Goal: Information Seeking & Learning: Learn about a topic

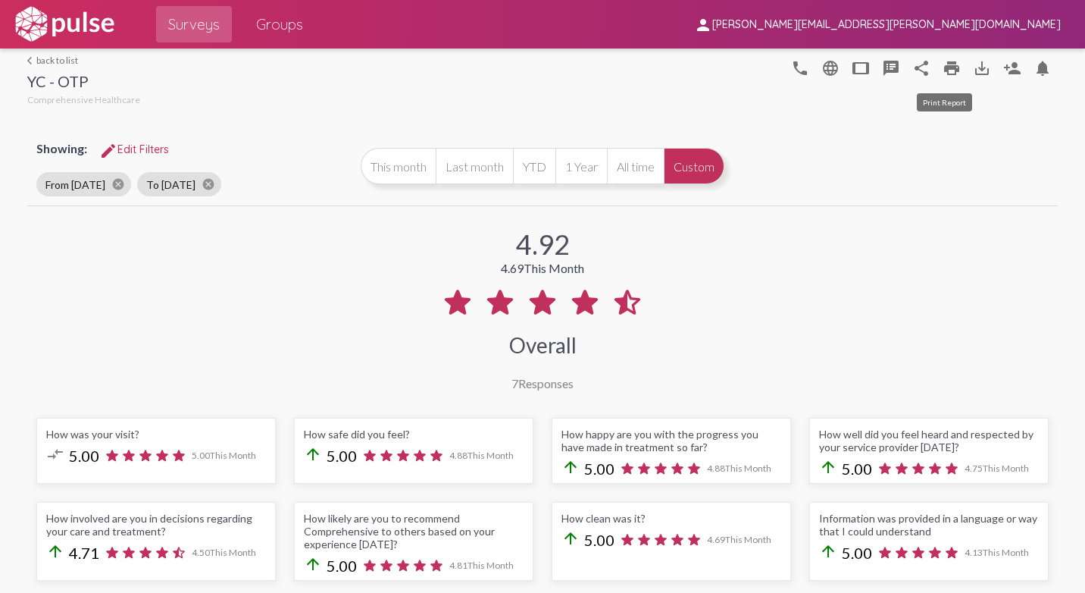
click at [943, 67] on mat-icon "print" at bounding box center [952, 68] width 18 height 18
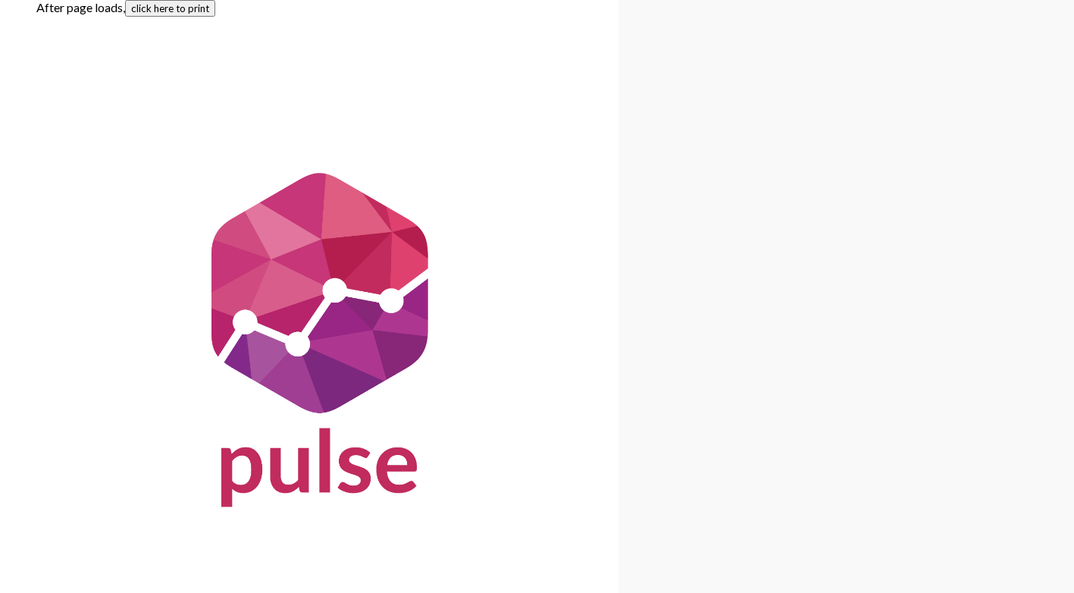
click at [182, 2] on button "click here to print" at bounding box center [170, 8] width 90 height 17
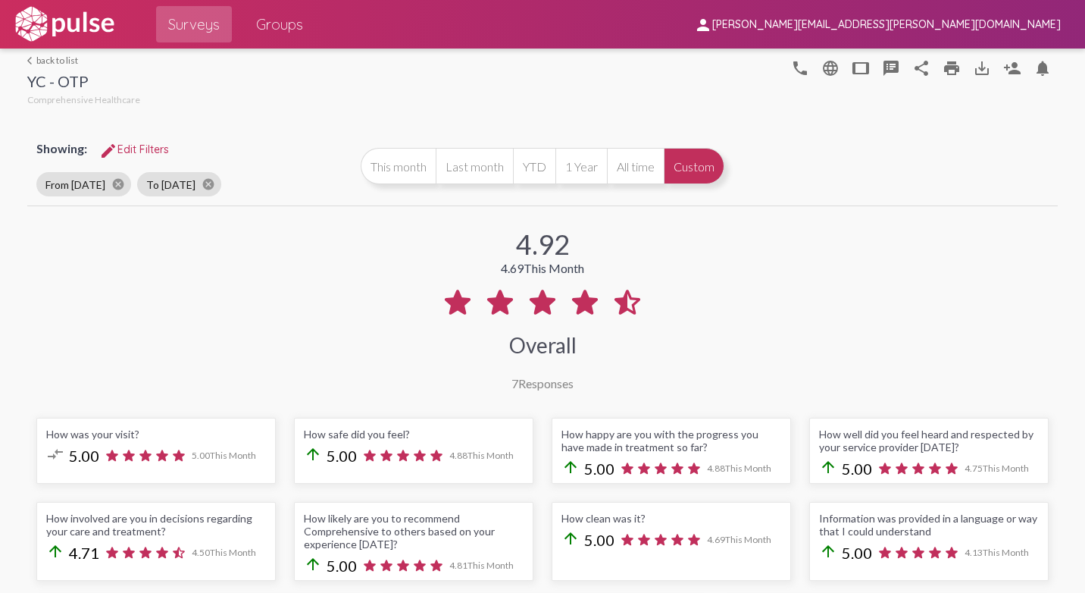
click at [137, 151] on span "edit Edit Filters" at bounding box center [134, 150] width 70 height 14
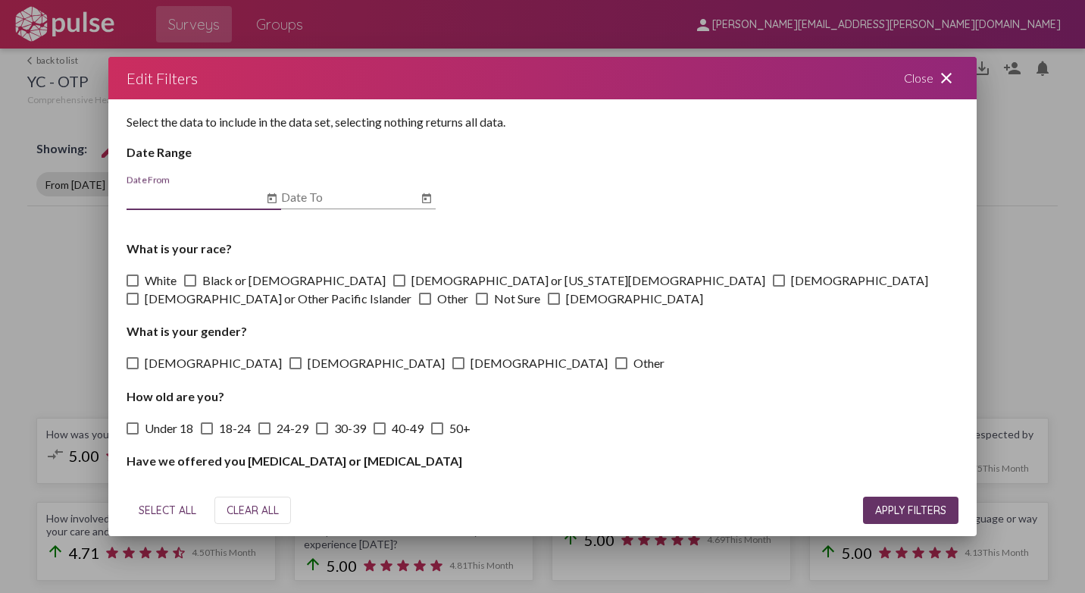
click at [271, 195] on icon "Open calendar" at bounding box center [272, 198] width 9 height 10
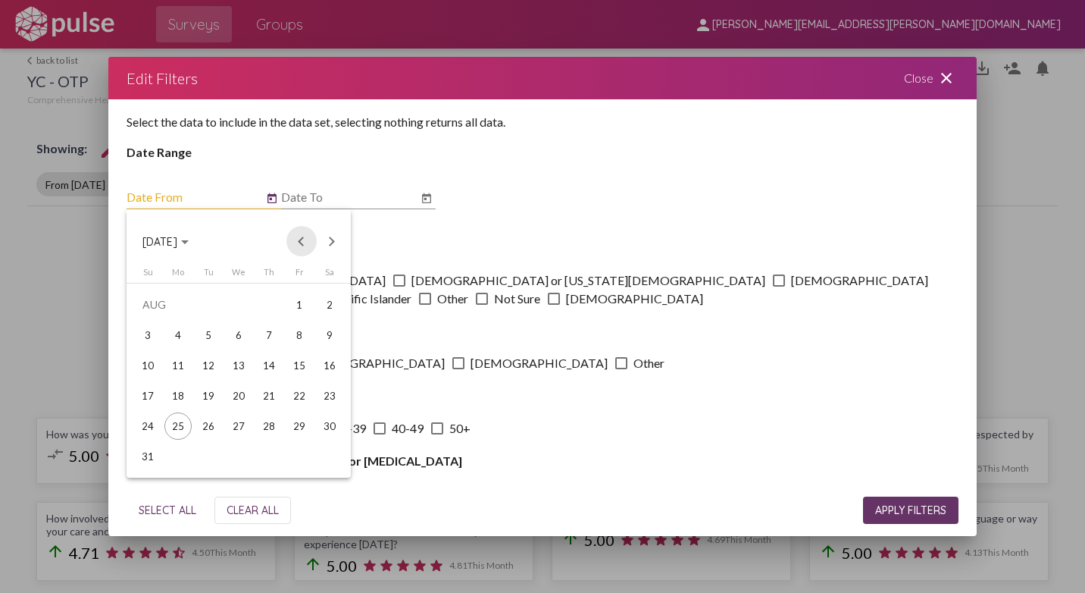
click at [299, 243] on button "Previous month" at bounding box center [302, 241] width 30 height 30
click at [212, 334] on div "1" at bounding box center [208, 334] width 27 height 27
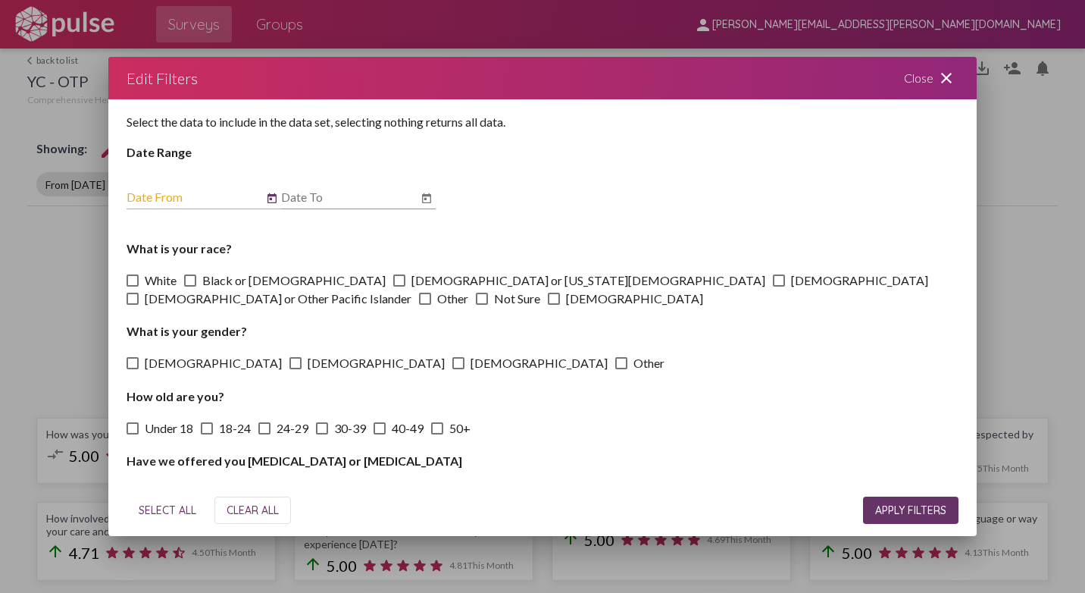
type input "[DATE]"
click at [424, 195] on icon "Open calendar" at bounding box center [426, 198] width 9 height 10
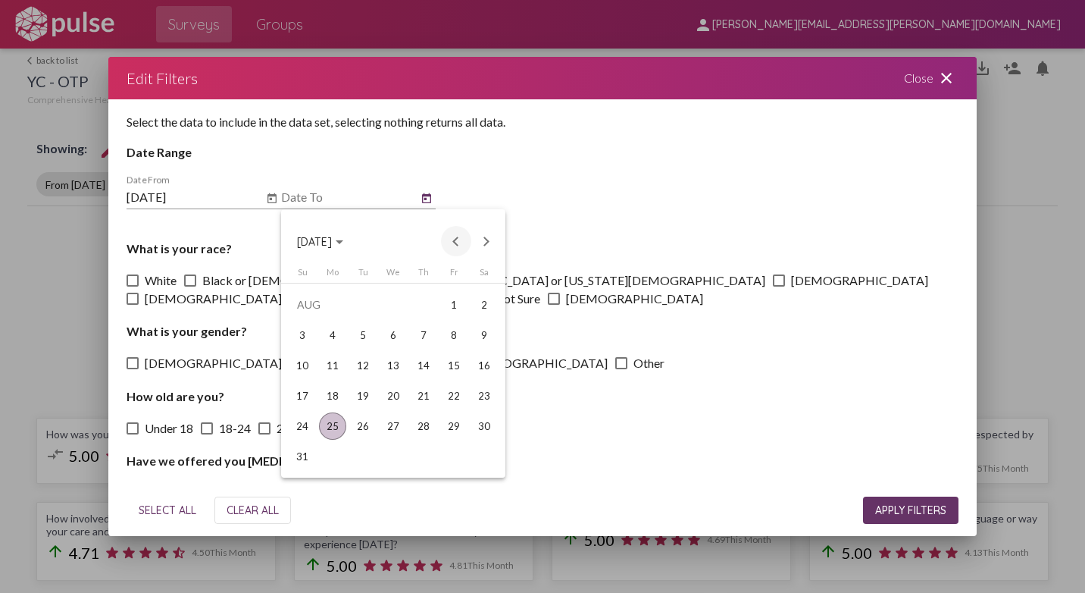
click at [459, 243] on button "Previous month" at bounding box center [456, 241] width 30 height 30
click at [426, 450] on div "31" at bounding box center [423, 456] width 27 height 27
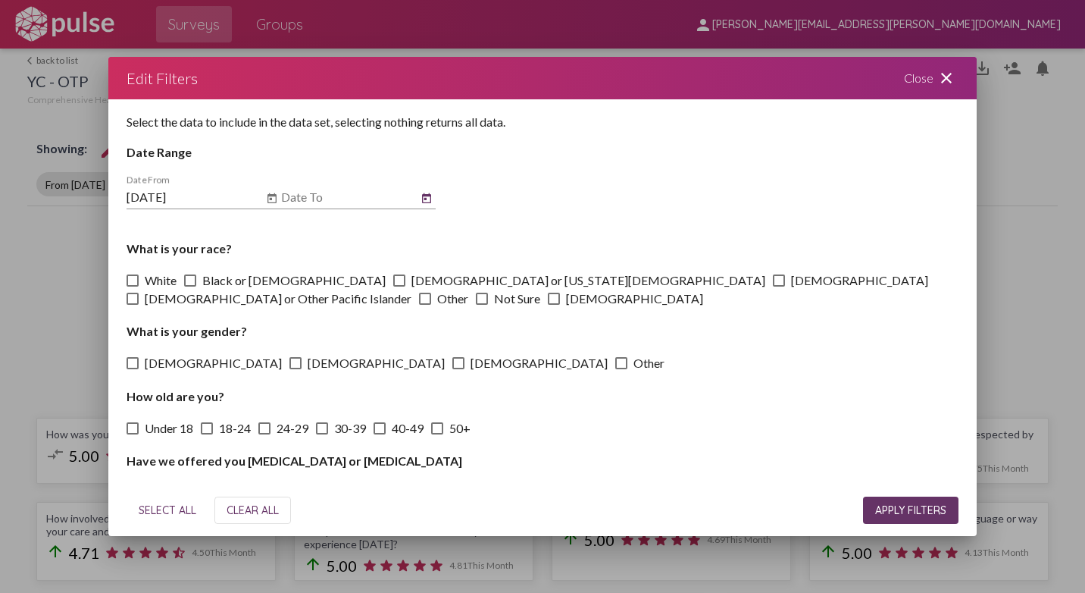
type input "[DATE]"
click at [888, 508] on span "APPLY FILTERS" at bounding box center [911, 510] width 71 height 14
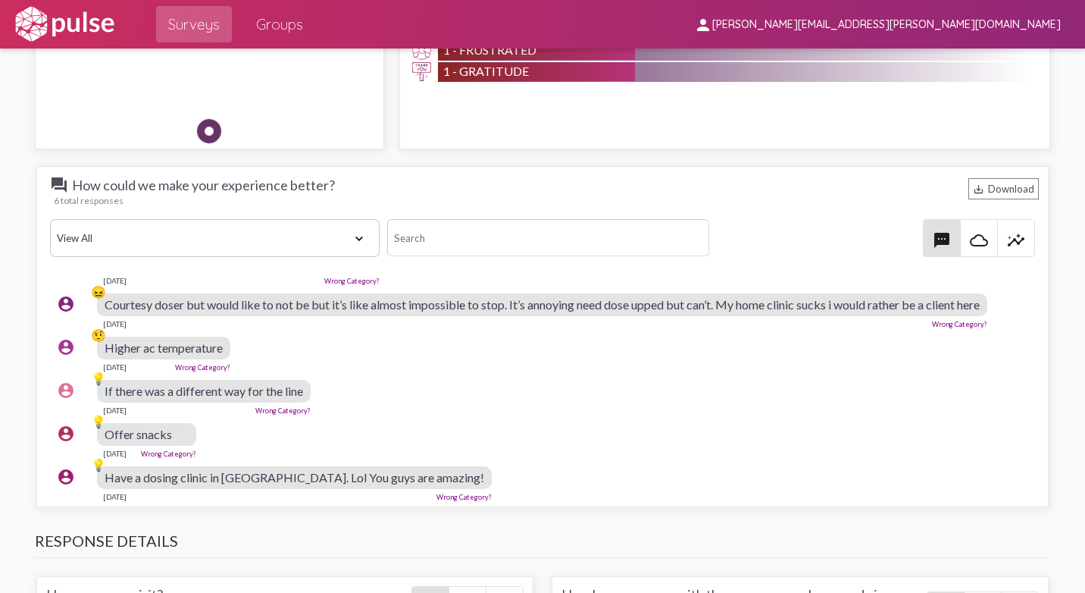
scroll to position [50, 0]
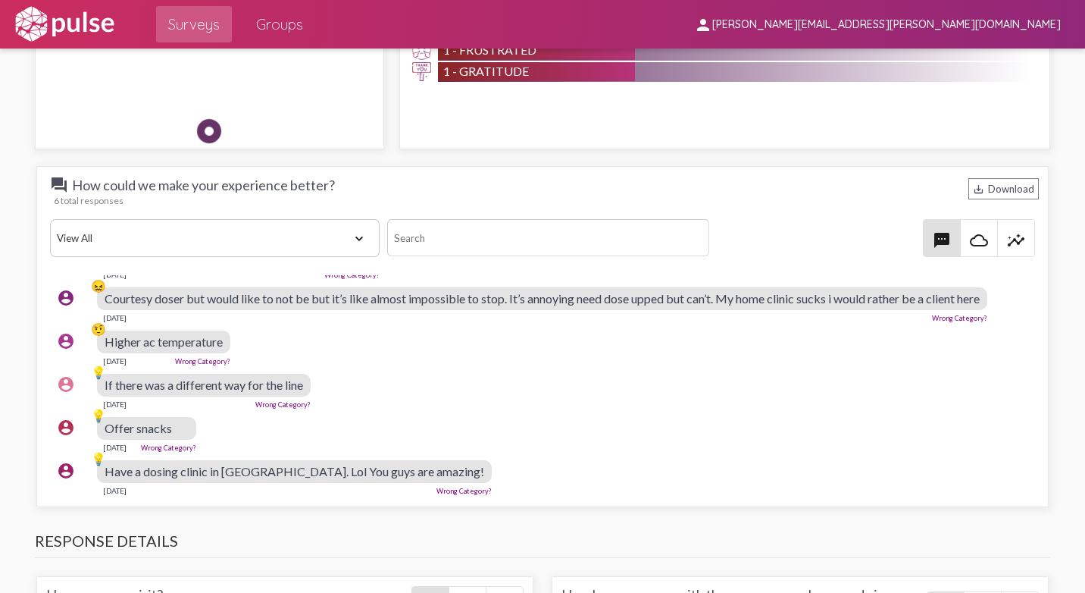
click at [417, 460] on div "Have a dosing clinic in [GEOGRAPHIC_DATA]. Lol You guys are amazing!" at bounding box center [294, 471] width 395 height 23
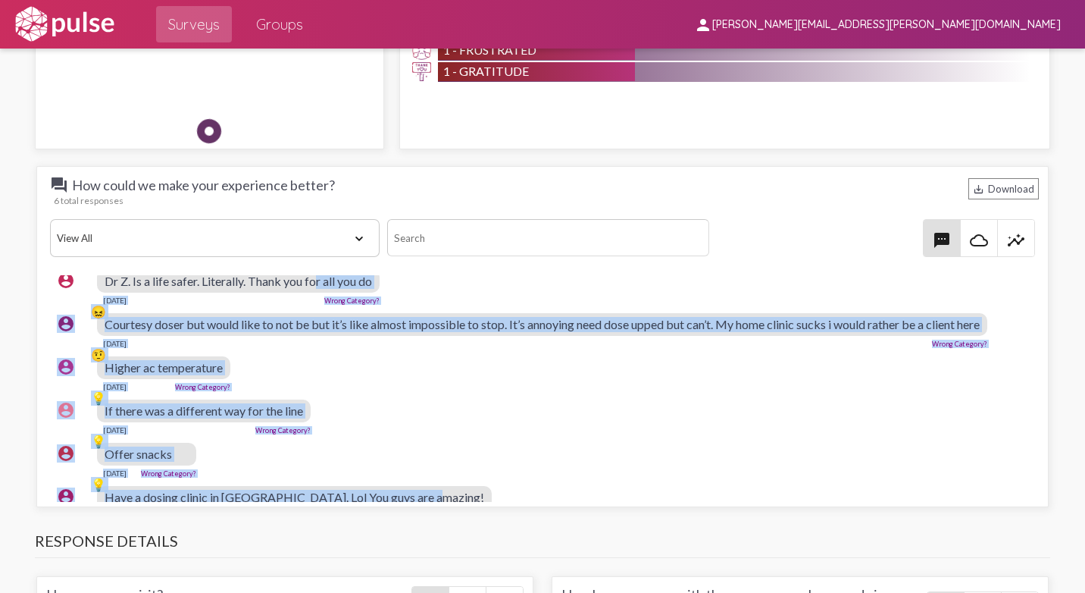
scroll to position [0, 0]
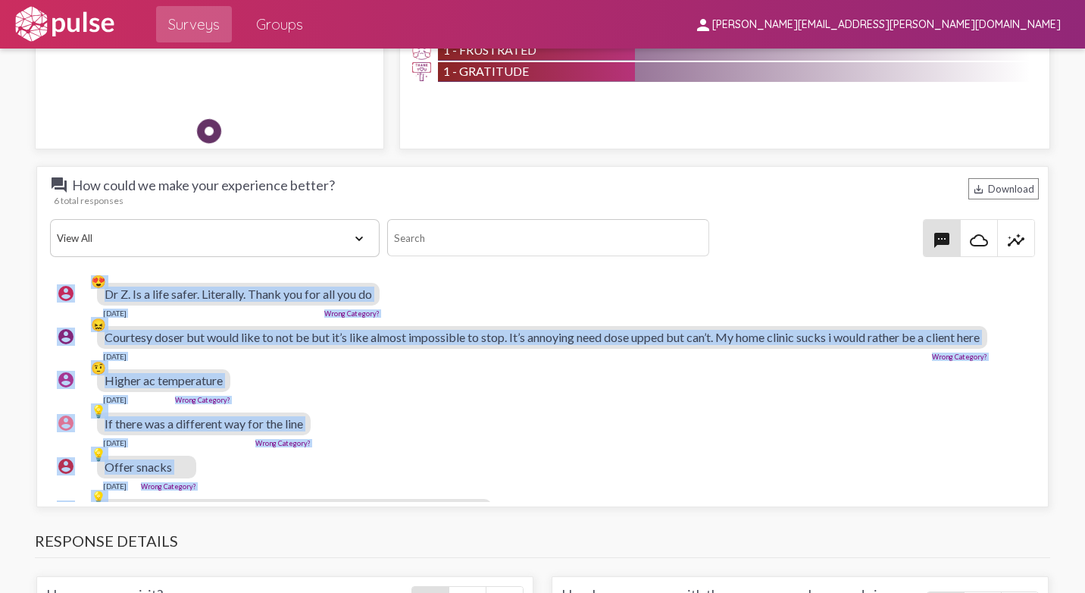
drag, startPoint x: 417, startPoint y: 459, endPoint x: 49, endPoint y: 282, distance: 408.9
click at [49, 282] on pulse-text-response-list "account_circle 😍 Dr Z. Is a life safer. Literally. Thank you for all you do Jul…" at bounding box center [542, 408] width 993 height 265
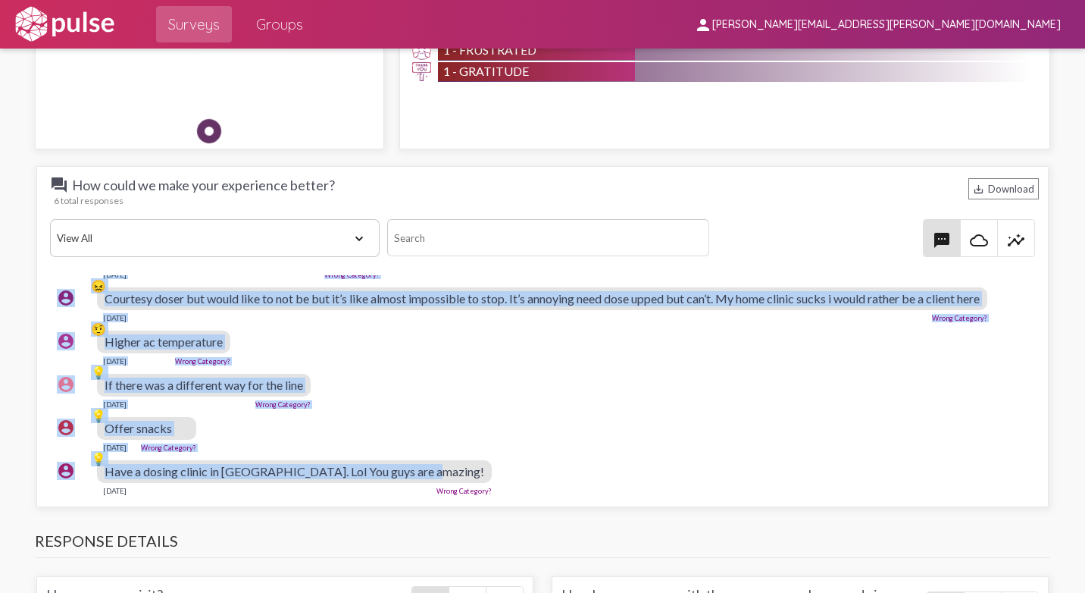
copy pulse-text-response-list "account_circle 😍 Dr Z. Is a life safer. Literally. Thank you for all you do Jul…"
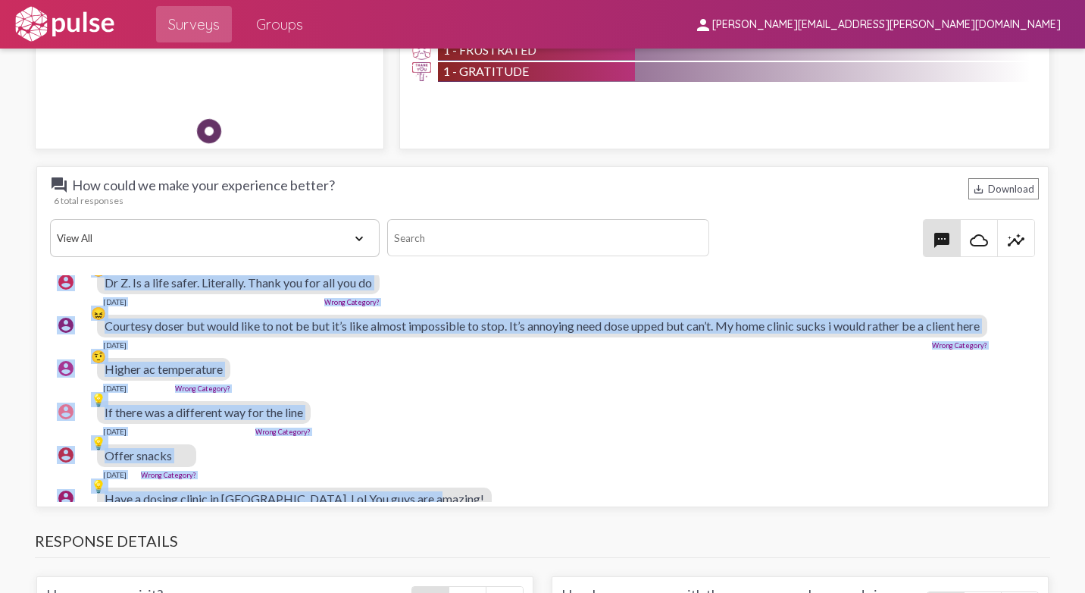
scroll to position [0, 0]
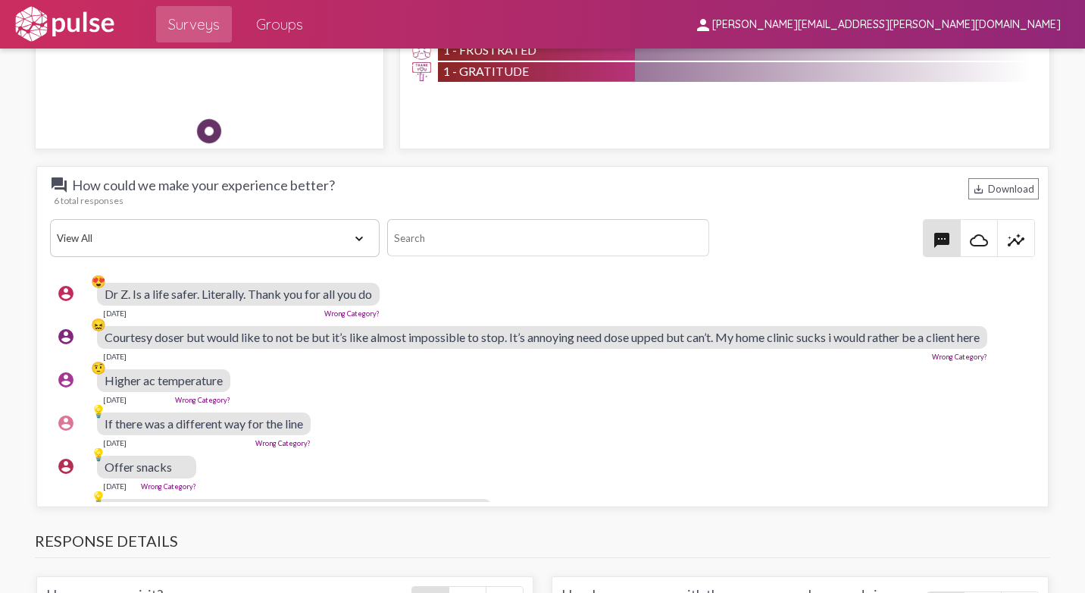
drag, startPoint x: 698, startPoint y: 178, endPoint x: 687, endPoint y: 165, distance: 17.2
click at [700, 175] on div "question_answer How could we make your experience better? save_alt Download 6 t…" at bounding box center [542, 336] width 1013 height 341
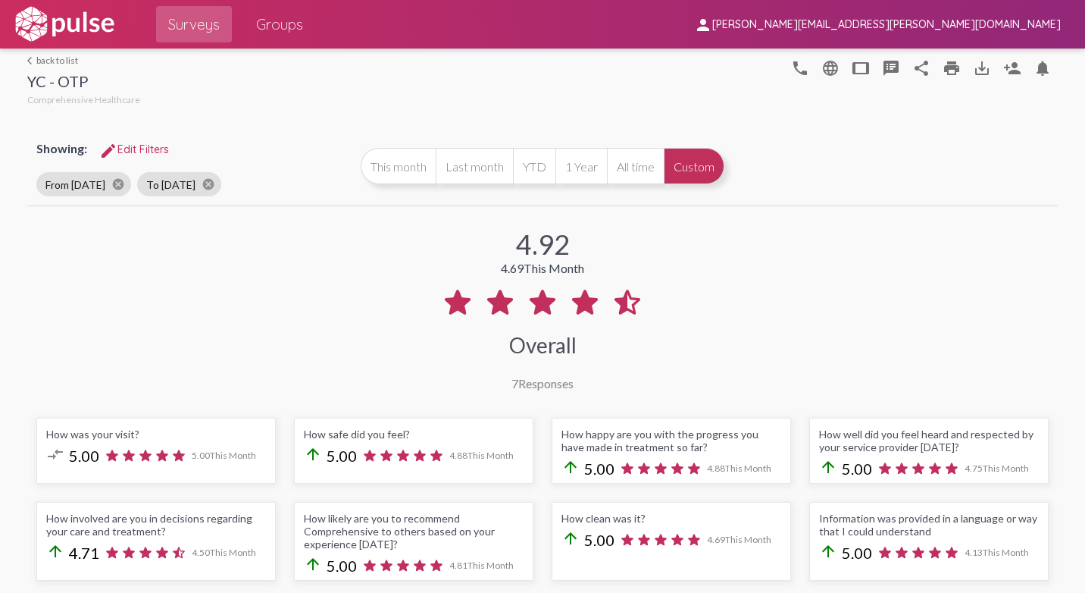
click at [146, 151] on span "edit Edit Filters" at bounding box center [134, 150] width 70 height 14
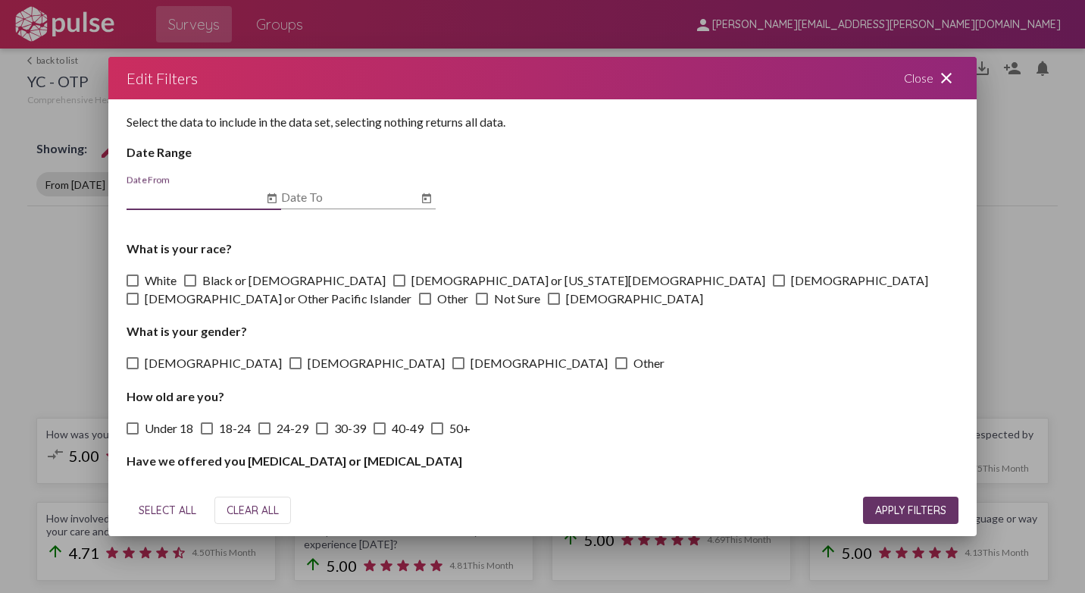
click at [270, 202] on icon "Open calendar" at bounding box center [272, 199] width 12 height 18
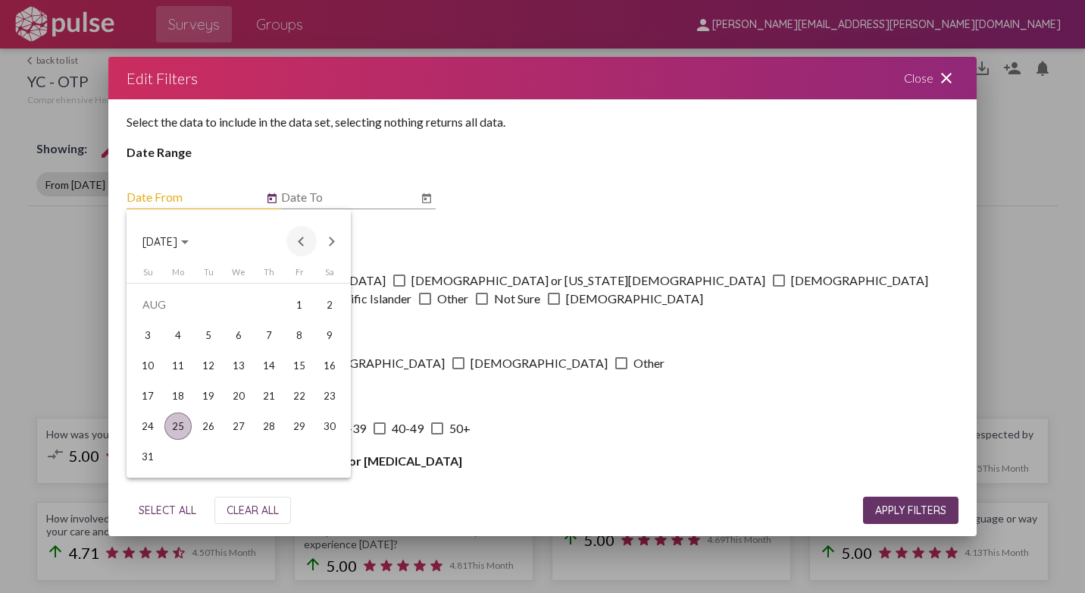
click at [300, 240] on button "Previous month" at bounding box center [302, 241] width 30 height 30
click at [208, 329] on div "1" at bounding box center [208, 334] width 27 height 27
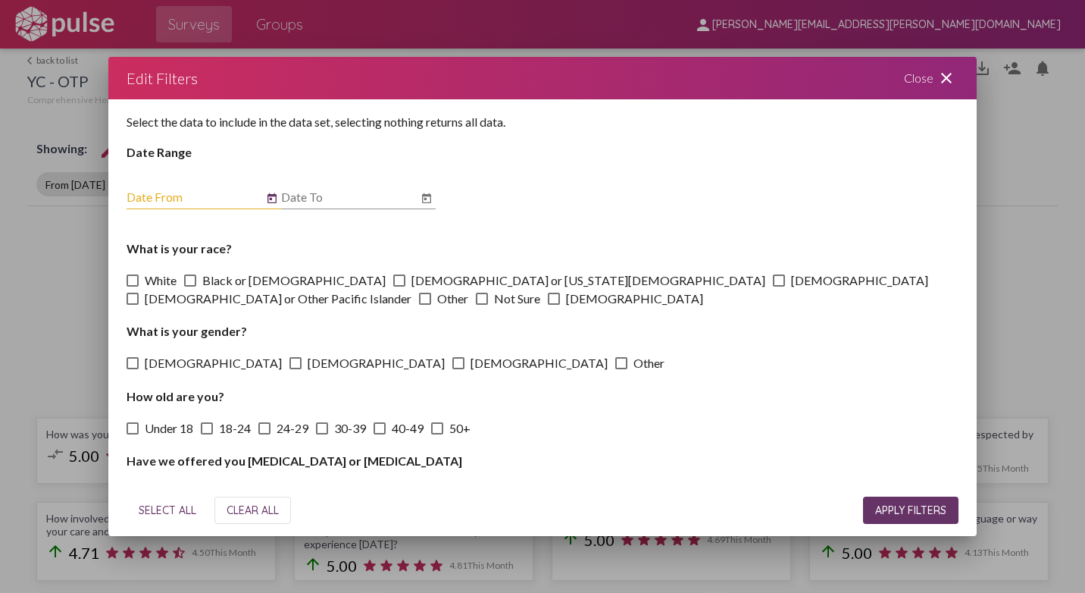
type input "[DATE]"
click at [430, 199] on icon "Open calendar" at bounding box center [427, 199] width 12 height 18
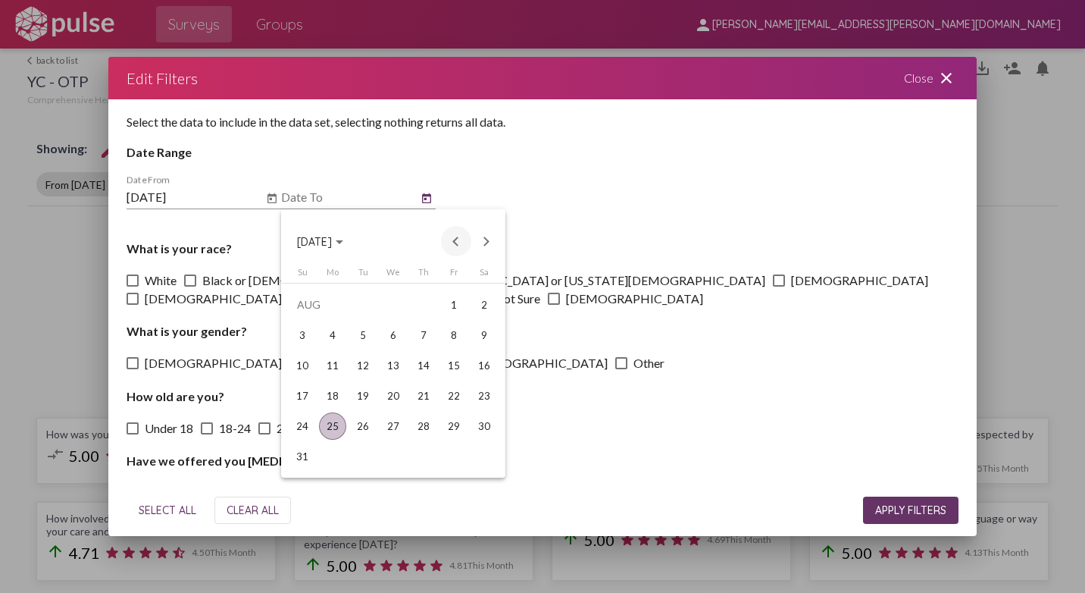
click at [452, 244] on button "Previous month" at bounding box center [456, 241] width 30 height 30
click at [422, 457] on div "31" at bounding box center [423, 456] width 27 height 27
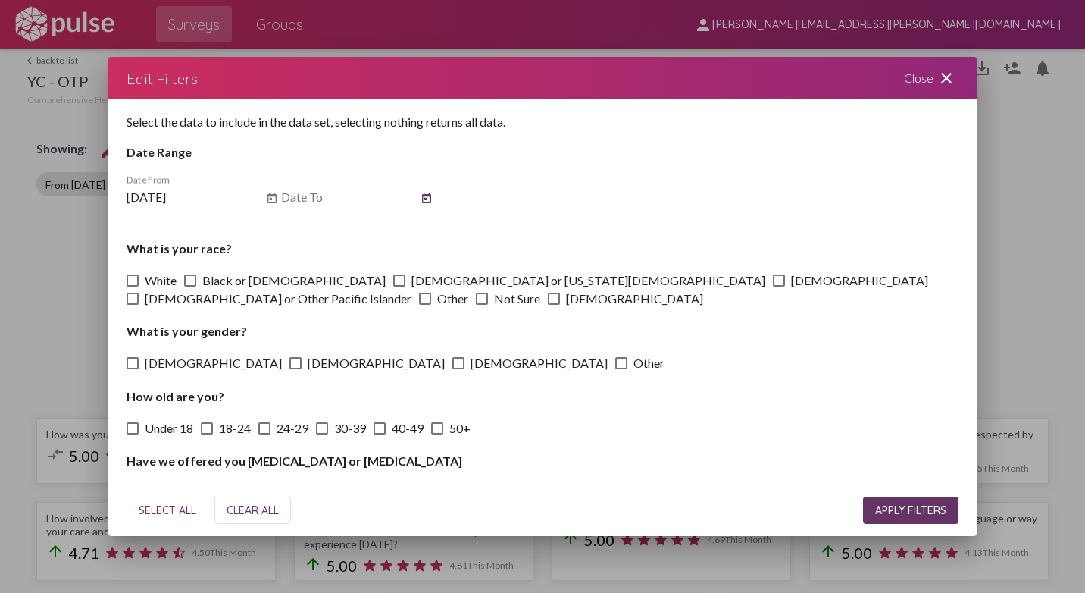
type input "[DATE]"
click at [880, 512] on span "APPLY FILTERS" at bounding box center [911, 510] width 71 height 14
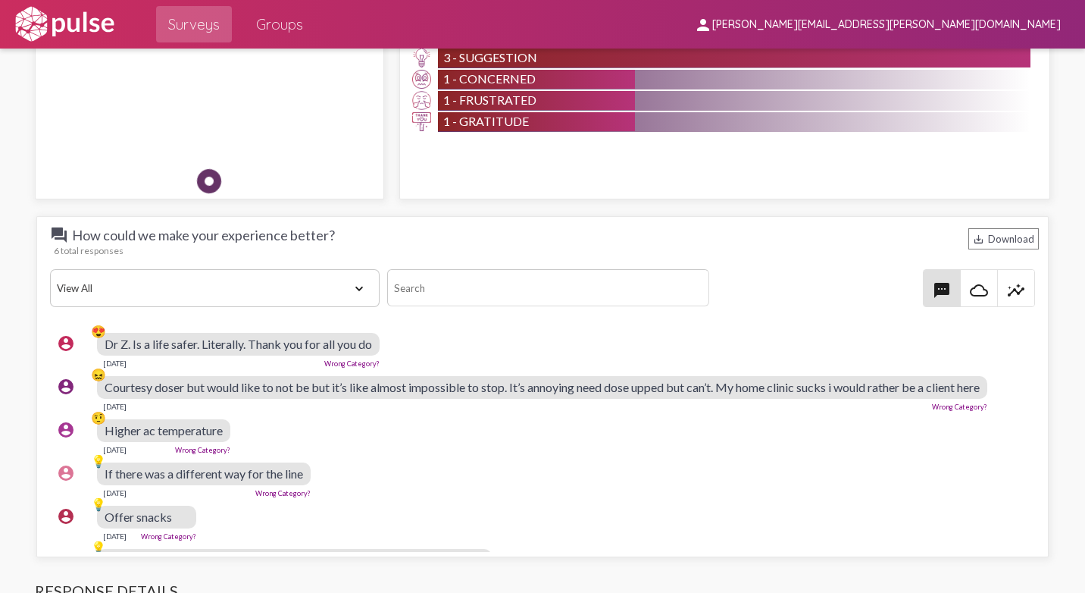
scroll to position [1971, 0]
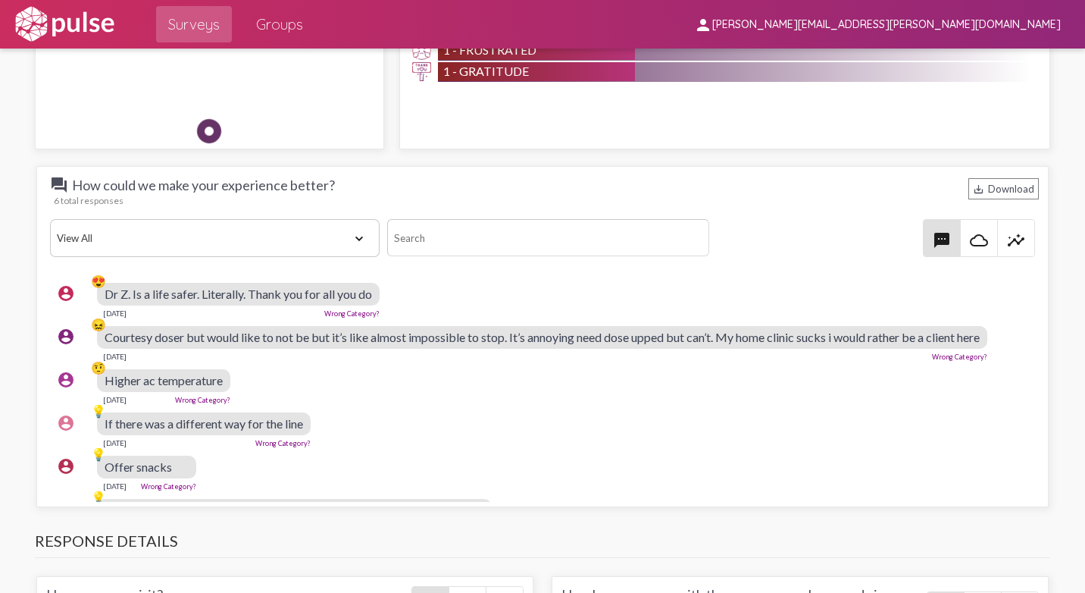
click at [988, 338] on div "Courtesy doser but would like to not be but it’s like almost impossible to stop…" at bounding box center [542, 337] width 891 height 23
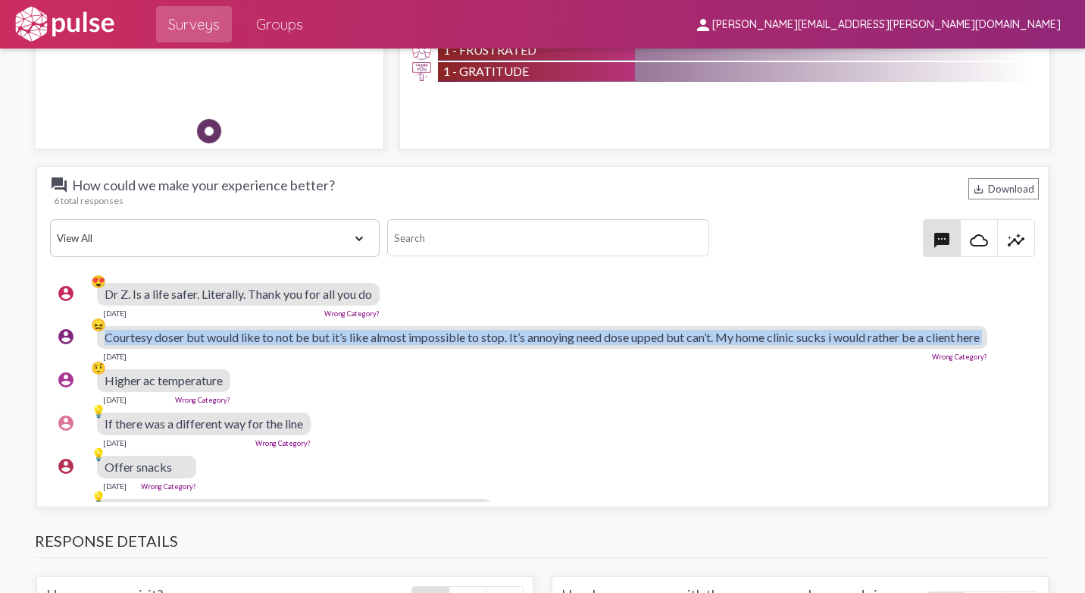
click at [988, 337] on div "Courtesy doser but would like to not be but it’s like almost impossible to stop…" at bounding box center [542, 337] width 891 height 23
drag, startPoint x: 991, startPoint y: 337, endPoint x: 981, endPoint y: 337, distance: 10.6
copy span "Courtesy doser but would like to not be but it’s like almost impossible to stop…"
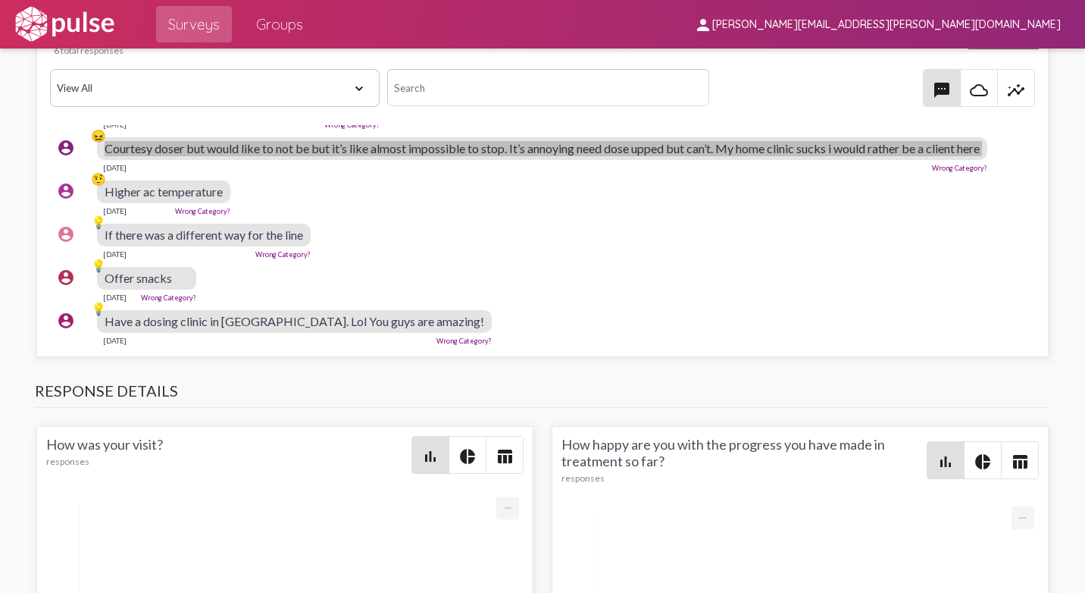
scroll to position [2122, 0]
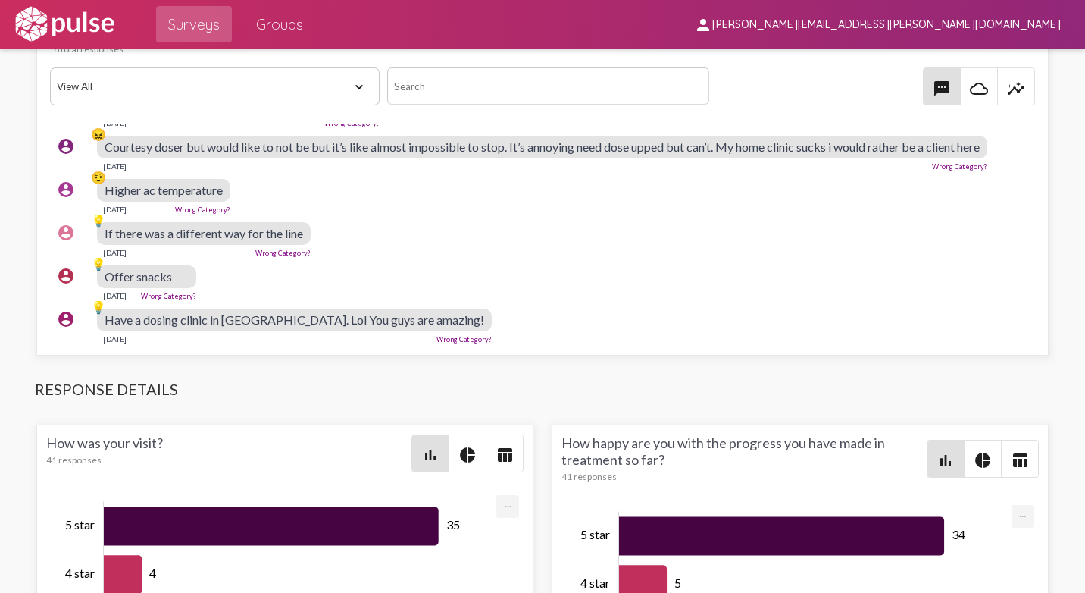
click at [536, 302] on div "account_circle 💡 Have a dosing clinic in [GEOGRAPHIC_DATA]. Lol You guys are am…" at bounding box center [546, 326] width 993 height 49
click at [416, 311] on div "Have a dosing clinic in [GEOGRAPHIC_DATA]. Lol You guys are amazing!" at bounding box center [294, 320] width 395 height 23
click at [413, 309] on div "Have a dosing clinic in [GEOGRAPHIC_DATA]. Lol You guys are amazing!" at bounding box center [294, 320] width 395 height 23
drag, startPoint x: 410, startPoint y: 308, endPoint x: 253, endPoint y: 308, distance: 156.9
click at [253, 312] on span "Have a dosing clinic in [GEOGRAPHIC_DATA]. Lol You guys are amazing!" at bounding box center [295, 319] width 380 height 14
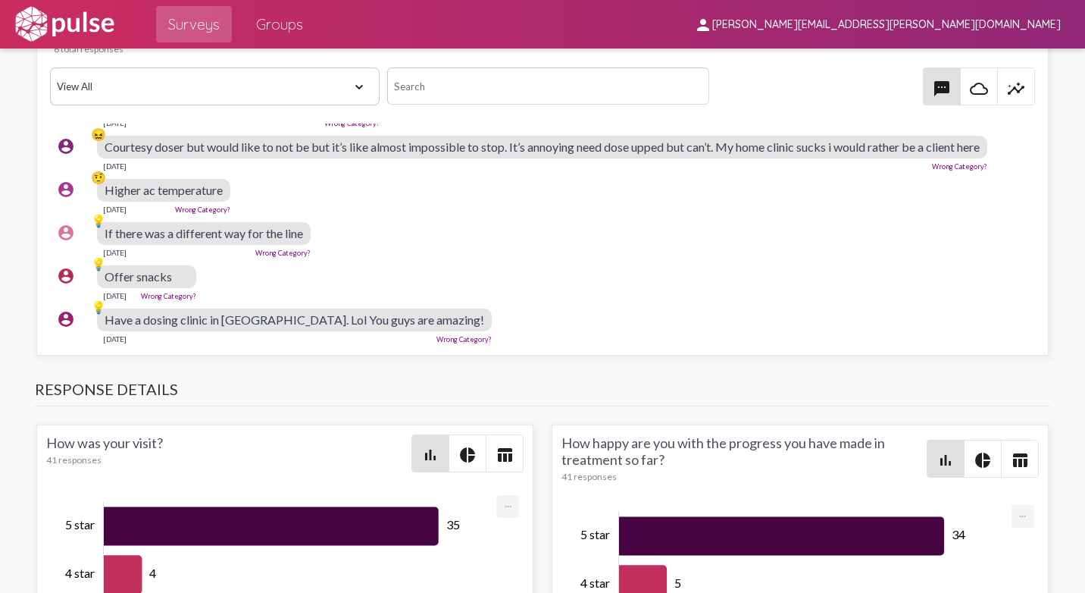
drag, startPoint x: 253, startPoint y: 308, endPoint x: 446, endPoint y: 307, distance: 193.3
click at [459, 307] on div "account_circle 💡 Have a dosing clinic in [GEOGRAPHIC_DATA]. Lol You guys are am…" at bounding box center [546, 326] width 993 height 49
click at [413, 310] on div "Have a dosing clinic in [GEOGRAPHIC_DATA]. Lol You guys are amazing!" at bounding box center [294, 320] width 395 height 23
click at [417, 309] on div "Have a dosing clinic in [GEOGRAPHIC_DATA]. Lol You guys are amazing!" at bounding box center [294, 320] width 395 height 23
drag, startPoint x: 412, startPoint y: 304, endPoint x: 99, endPoint y: 308, distance: 313.8
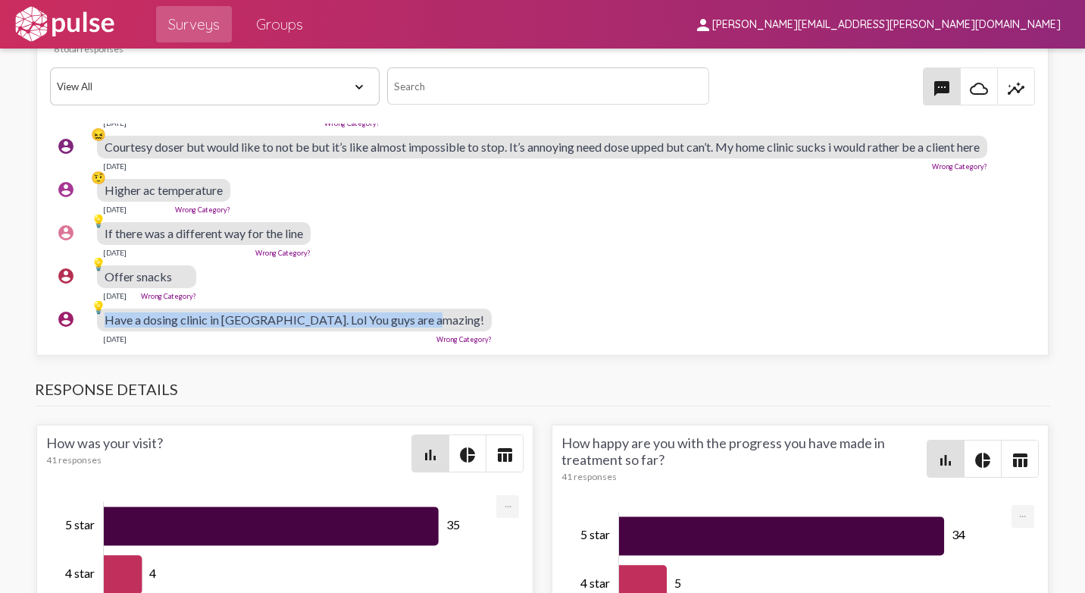
click at [99, 308] on div "account_circle 💡 Have a dosing clinic in [GEOGRAPHIC_DATA]. Lol You guys are am…" at bounding box center [546, 326] width 993 height 49
drag, startPoint x: 99, startPoint y: 308, endPoint x: 127, endPoint y: 308, distance: 28.8
copy div "💡 Have a dosing clinic in [GEOGRAPHIC_DATA]. Lol You guys are amazing!"
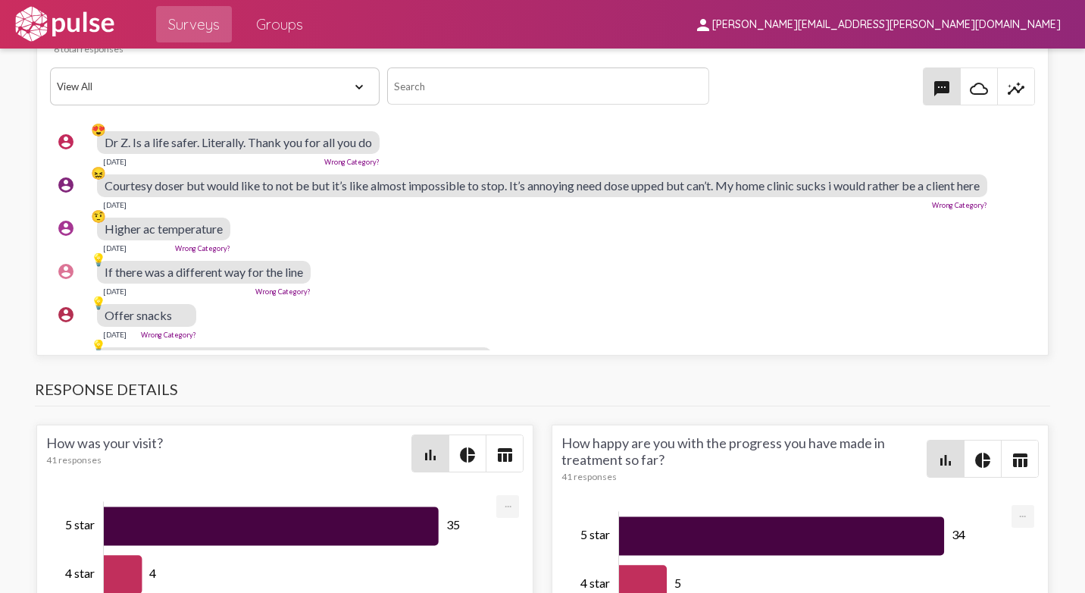
click at [376, 268] on div "account_circle 💡 If there was a different way for the line [DATE] Wrong Categor…" at bounding box center [546, 278] width 993 height 49
click at [300, 274] on span "If there was a different way for the line" at bounding box center [204, 272] width 199 height 14
drag, startPoint x: 302, startPoint y: 274, endPoint x: 92, endPoint y: 268, distance: 210.8
click at [92, 268] on div "account_circle 💡 If there was a different way for the line [DATE] Wrong Categor…" at bounding box center [546, 278] width 993 height 49
drag, startPoint x: 92, startPoint y: 268, endPoint x: 305, endPoint y: 276, distance: 213.9
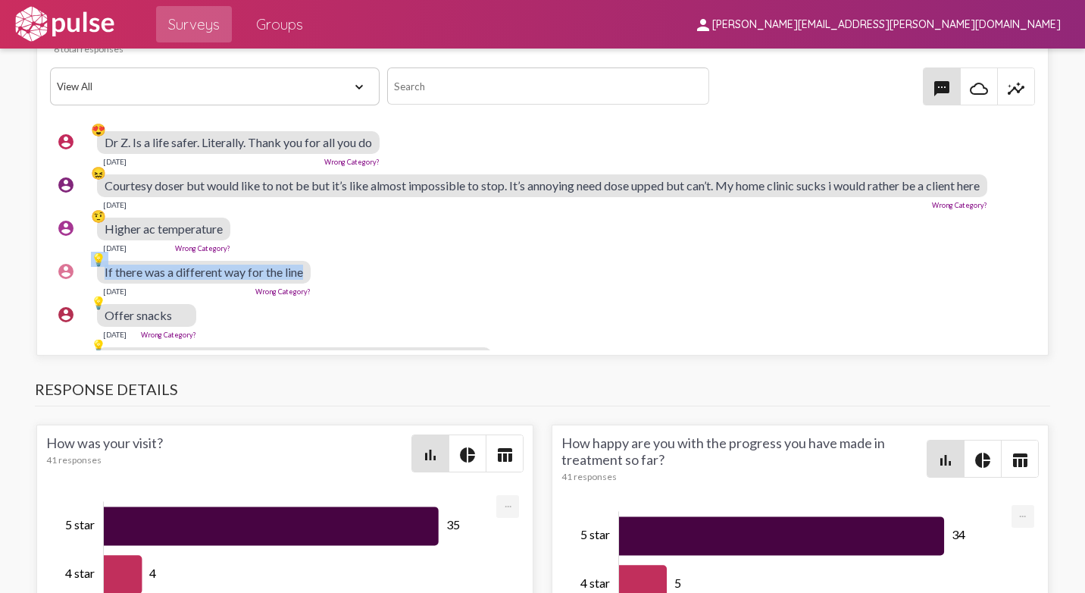
click at [305, 276] on div "If there was a different way for the line" at bounding box center [204, 272] width 214 height 23
drag, startPoint x: 301, startPoint y: 271, endPoint x: 98, endPoint y: 271, distance: 203.2
click at [98, 271] on div "account_circle 💡 If there was a different way for the line [DATE] Wrong Categor…" at bounding box center [546, 278] width 993 height 49
drag, startPoint x: 98, startPoint y: 271, endPoint x: 142, endPoint y: 268, distance: 44.1
copy div "💡 If there was a different way for the line"
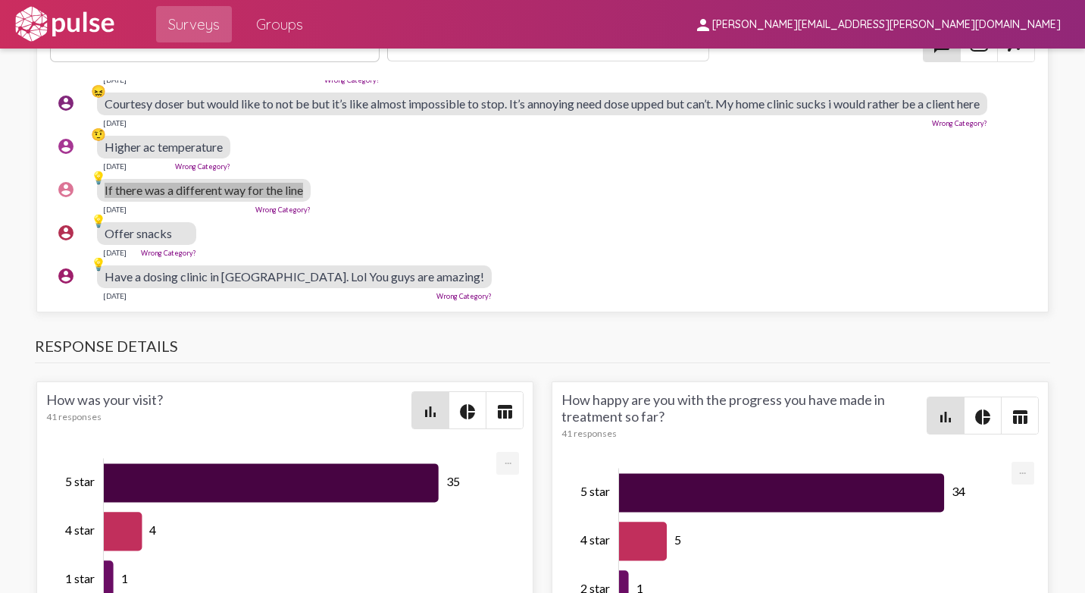
scroll to position [1971, 0]
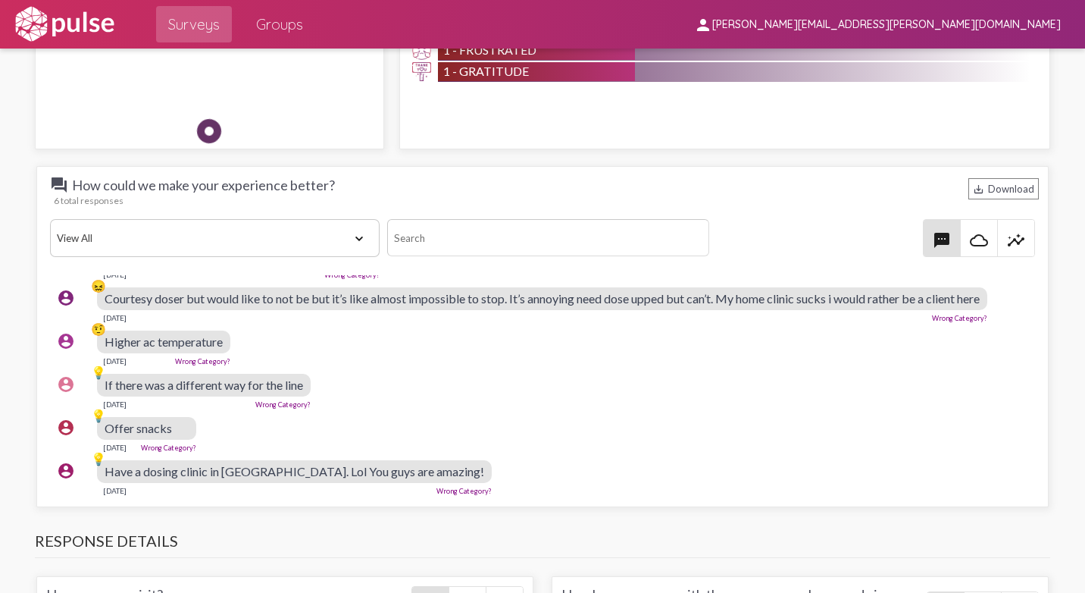
click at [456, 395] on div "account_circle 💡 If there was a different way for the line [DATE] Wrong Categor…" at bounding box center [546, 391] width 993 height 49
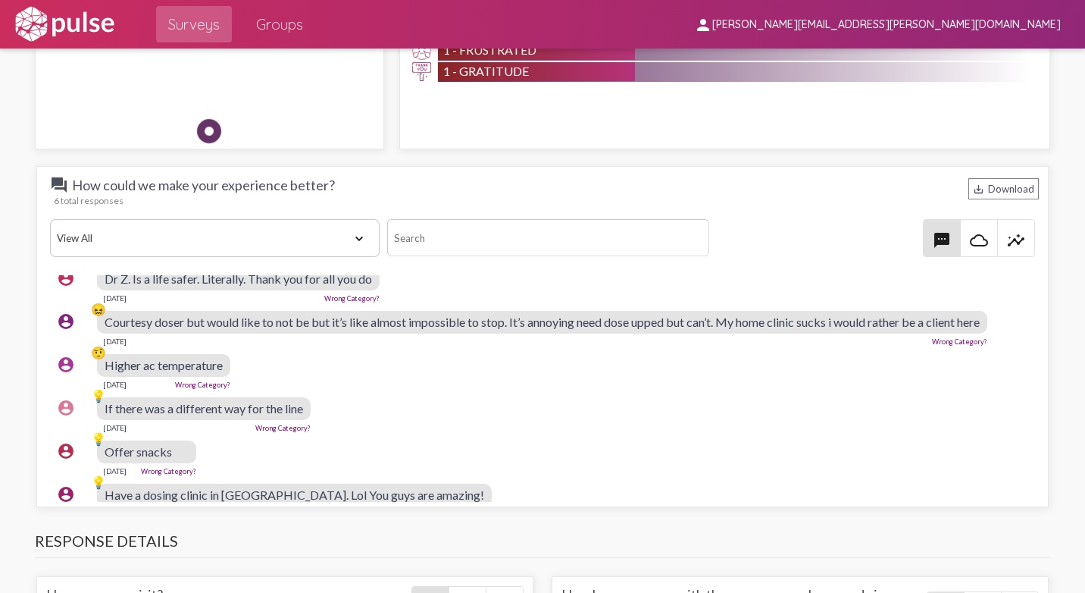
scroll to position [0, 0]
